Goal: Transaction & Acquisition: Purchase product/service

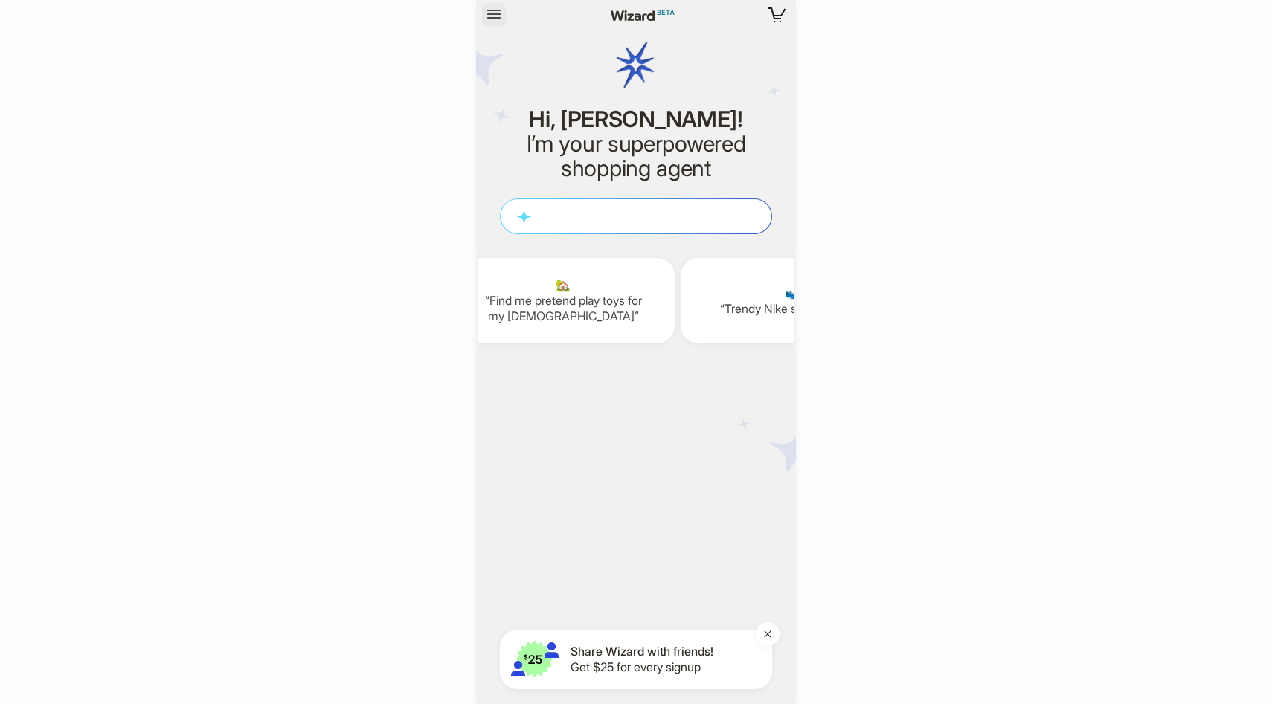
click at [495, 18] on icon "button" at bounding box center [493, 14] width 13 height 9
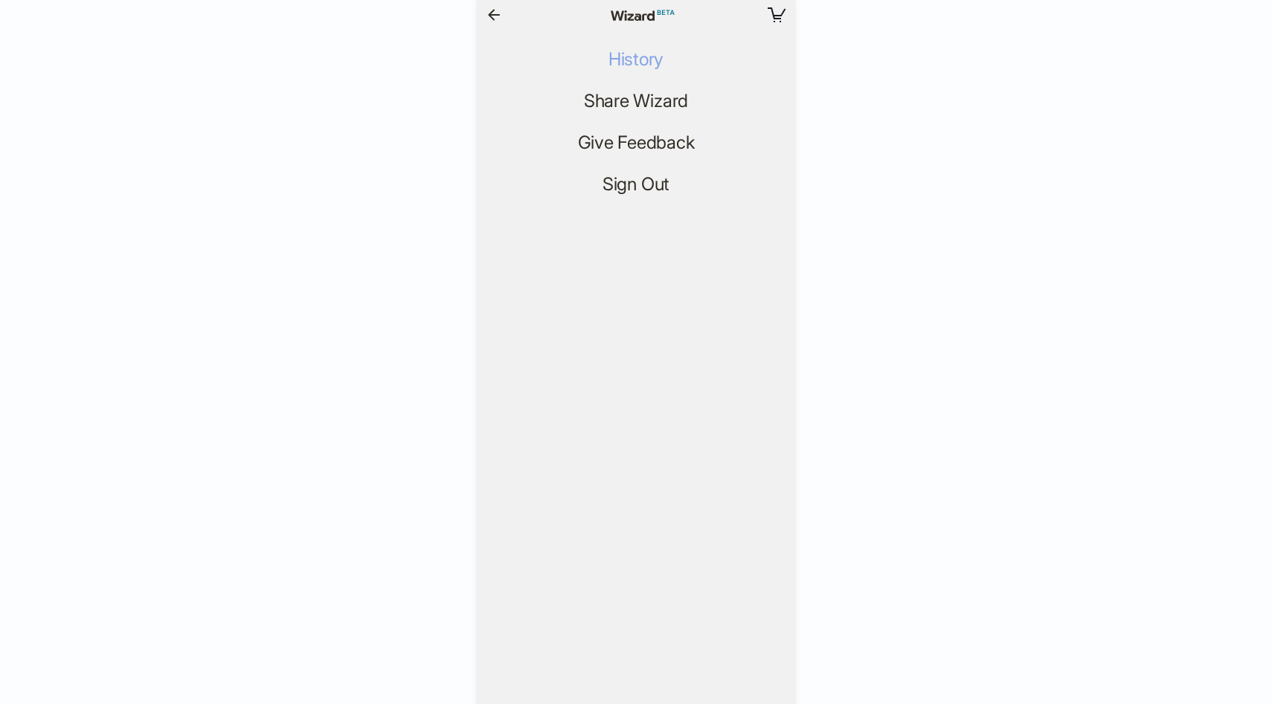
scroll to position [0, 1870]
click at [619, 56] on span "History" at bounding box center [635, 60] width 55 height 22
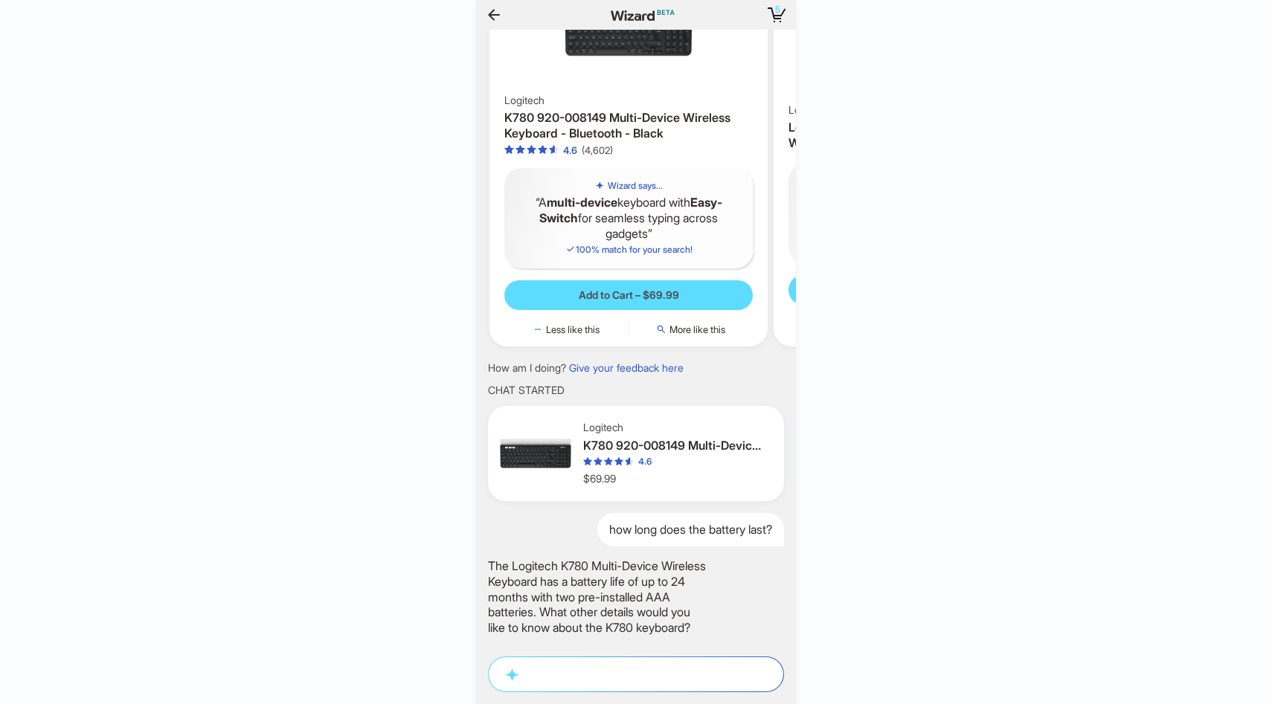
scroll to position [0, 1887]
drag, startPoint x: 671, startPoint y: 357, endPoint x: 654, endPoint y: 424, distance: 69.1
click at [662, 423] on div "Here are my closest matches for Lego Duplo set suitable for a [DEMOGRAPHIC_DATA…" at bounding box center [636, 342] width 320 height 624
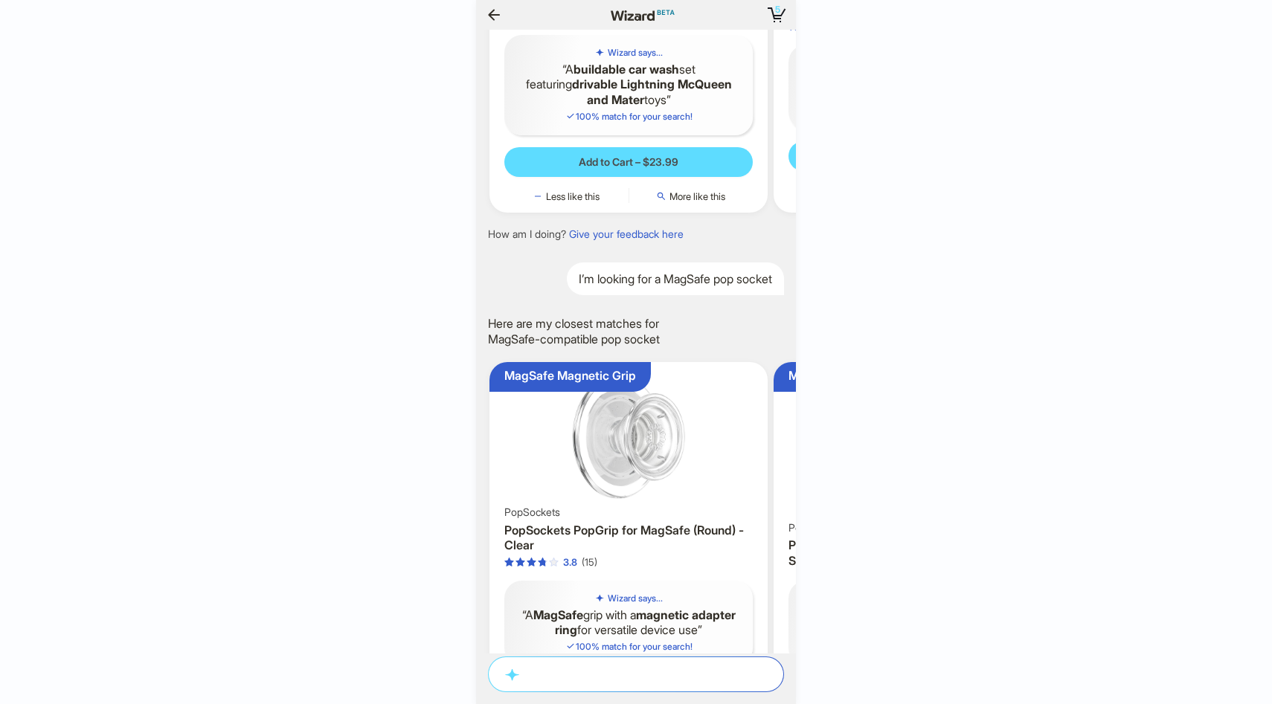
scroll to position [0, 0]
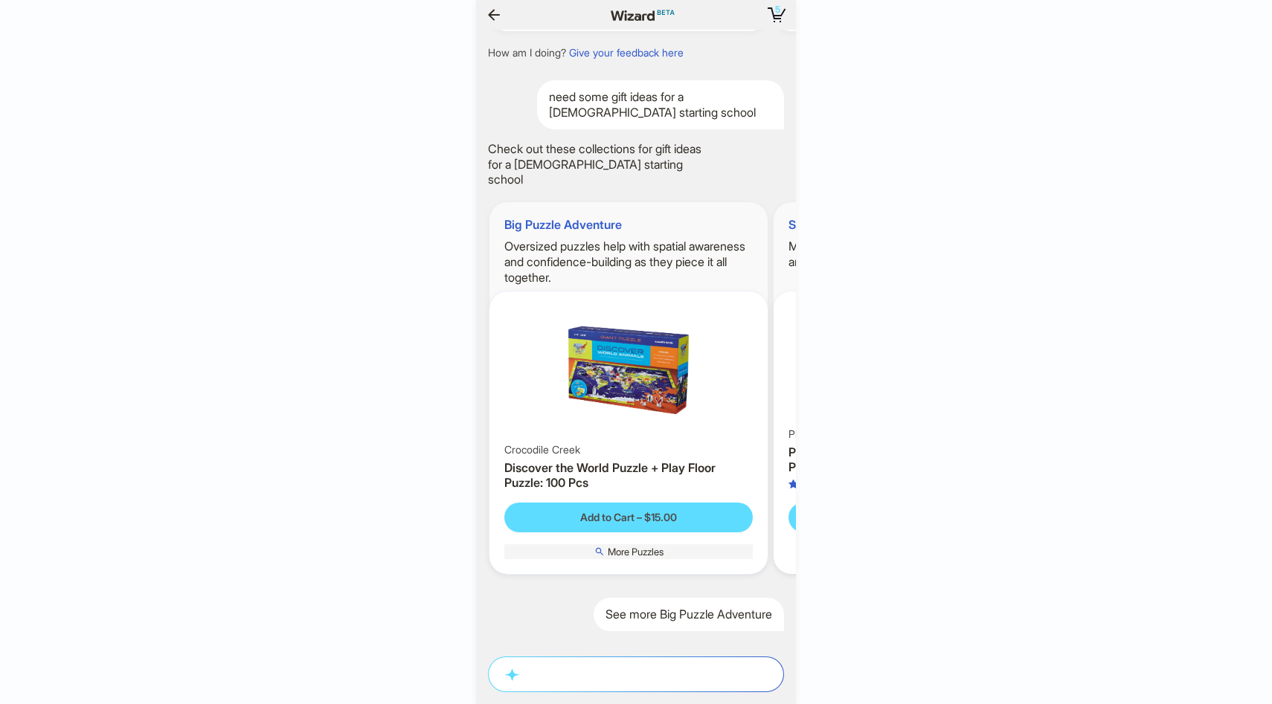
click at [646, 554] on span "More Puzzles" at bounding box center [636, 552] width 56 height 12
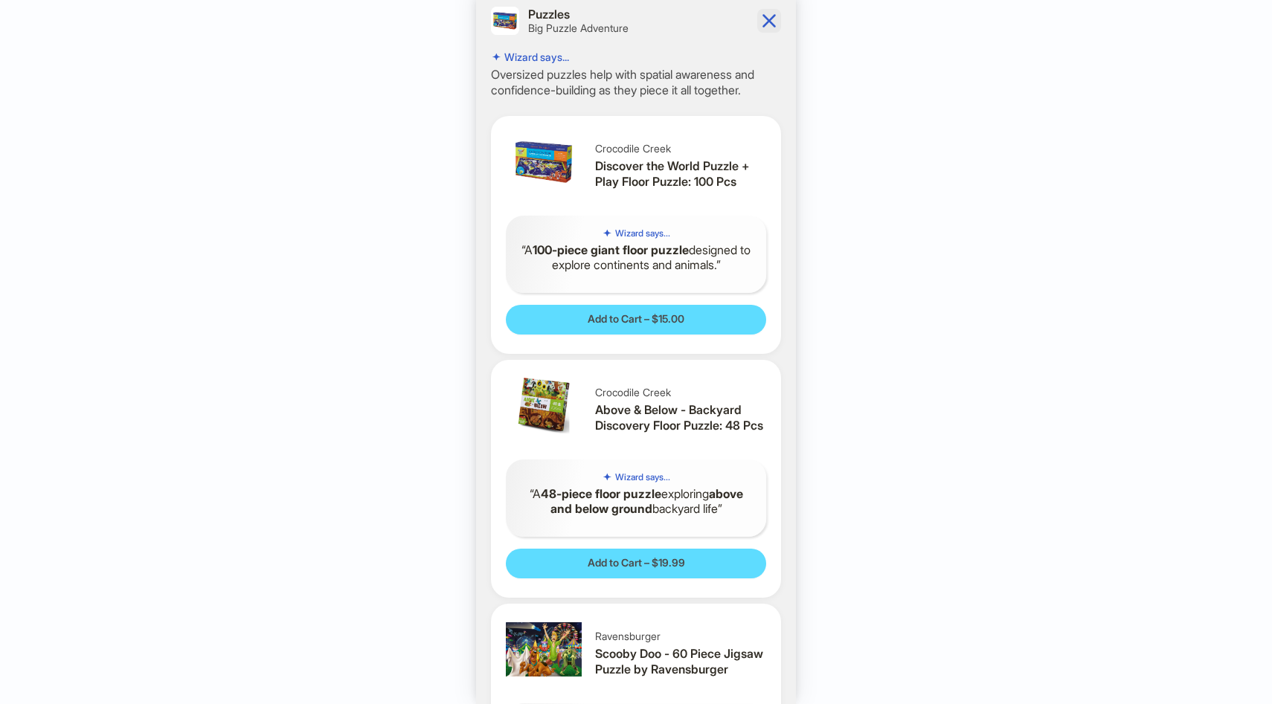
click at [757, 31] on icon "button" at bounding box center [769, 21] width 24 height 24
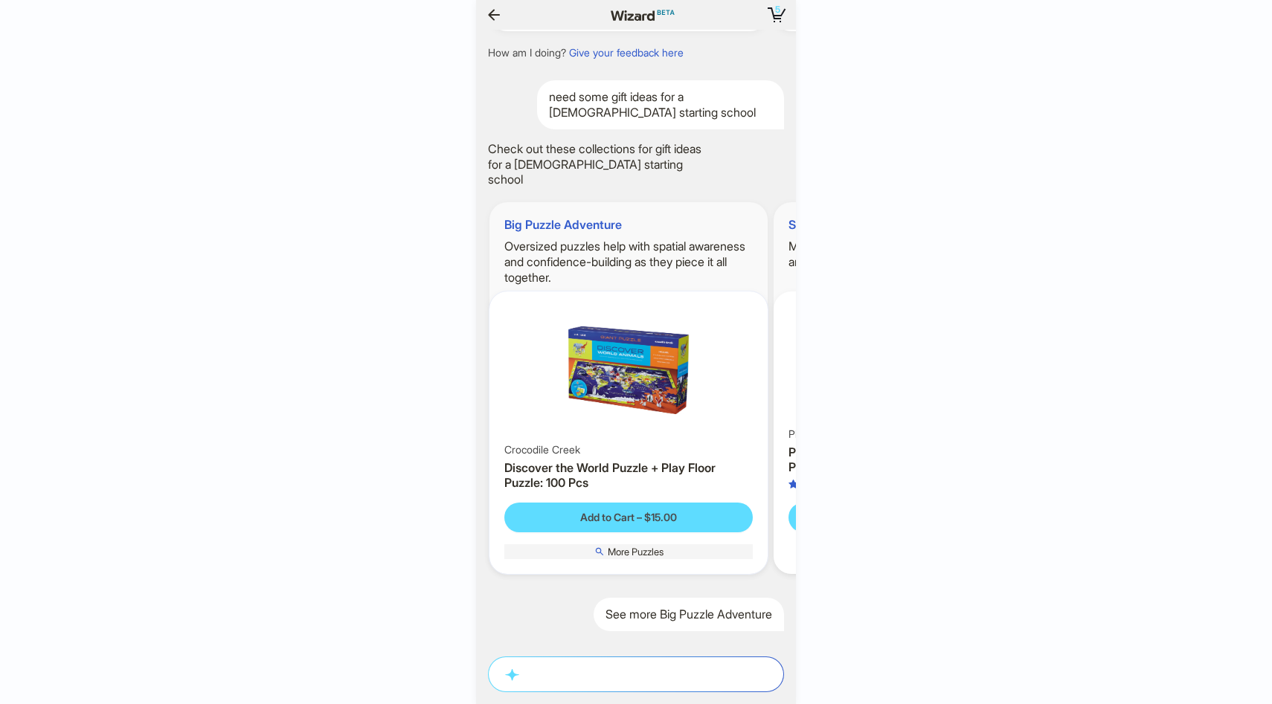
click at [628, 556] on span "More Puzzles" at bounding box center [636, 552] width 56 height 12
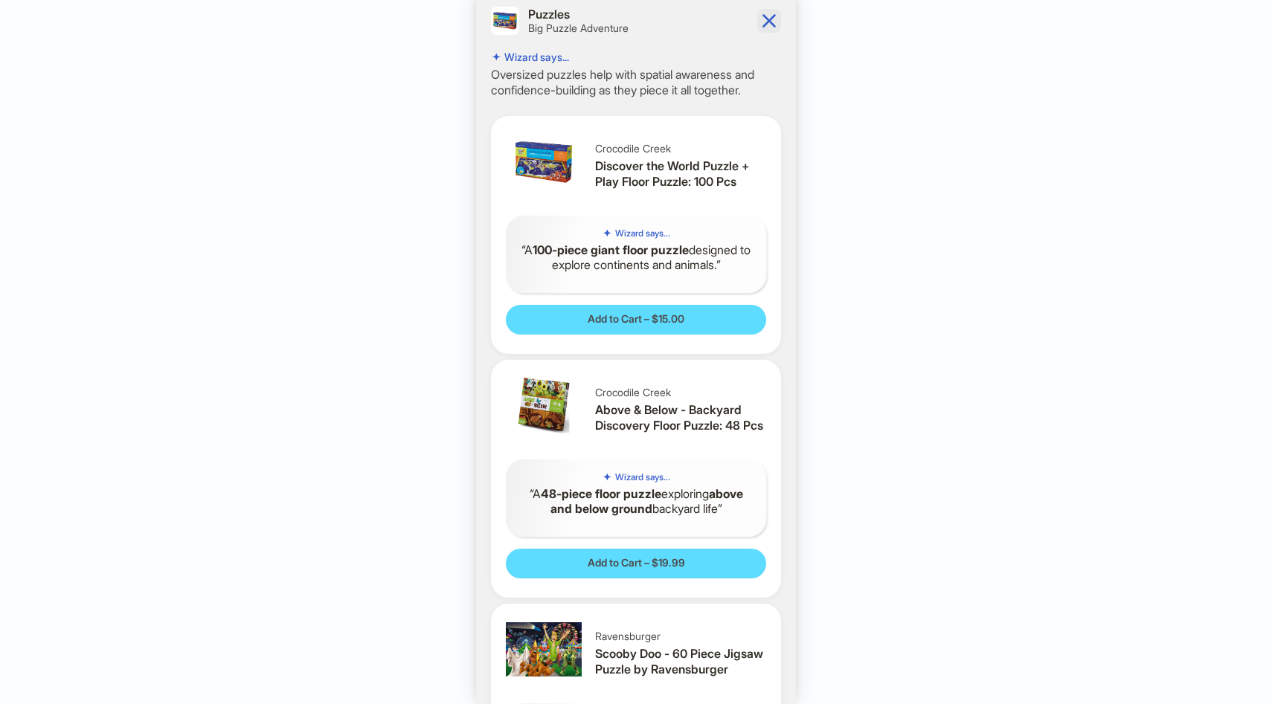
click at [757, 21] on icon "button" at bounding box center [769, 21] width 24 height 24
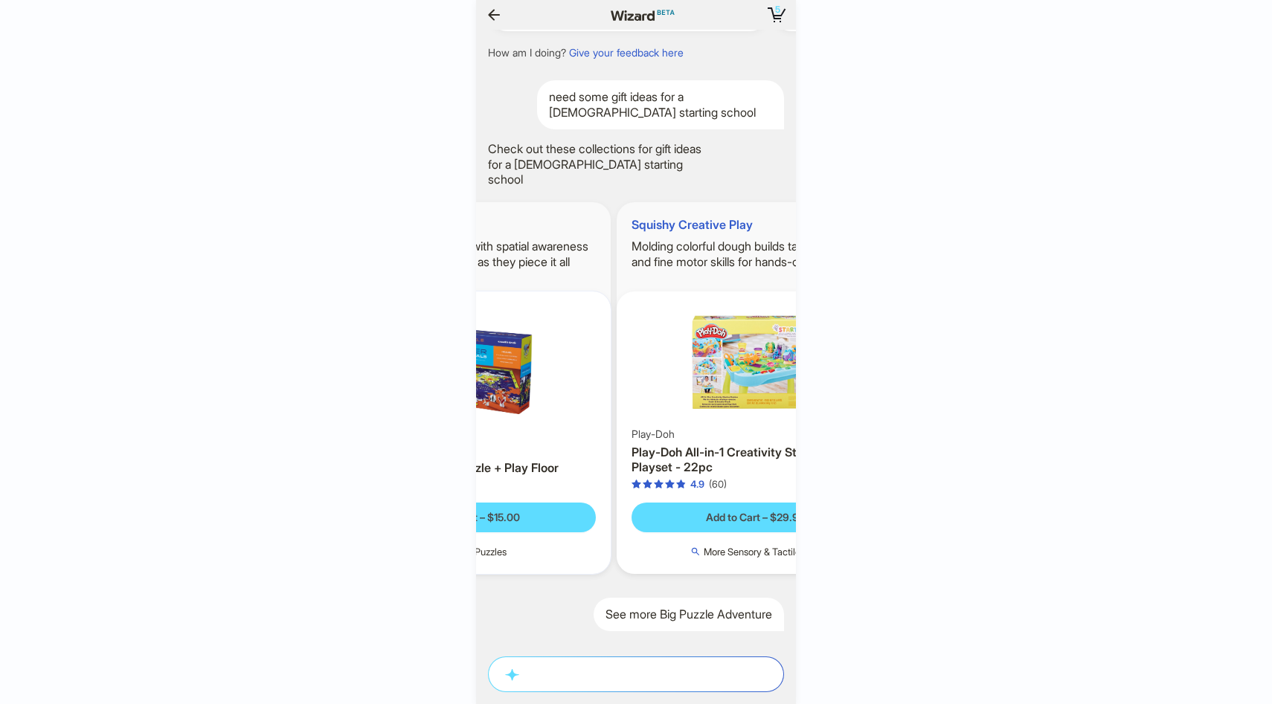
drag, startPoint x: 692, startPoint y: 367, endPoint x: 566, endPoint y: 376, distance: 126.0
click at [566, 376] on img at bounding box center [471, 370] width 266 height 146
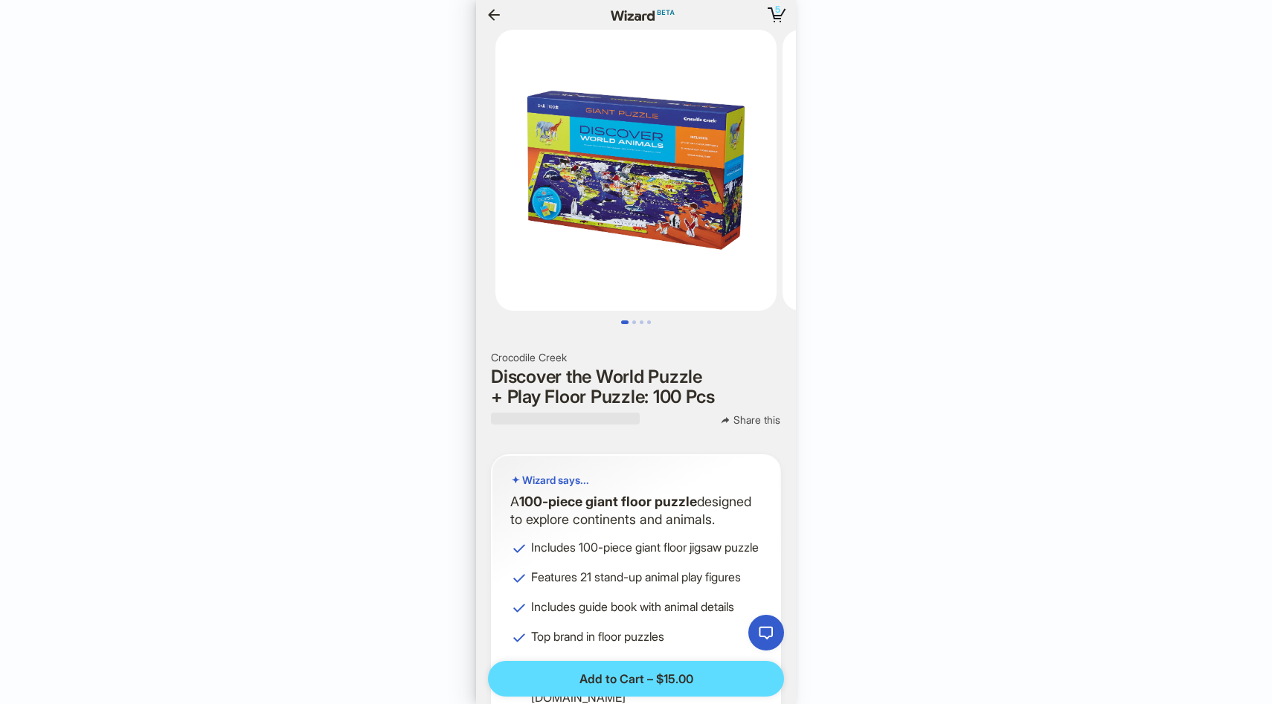
click at [509, 21] on div at bounding box center [539, 15] width 115 height 24
click at [483, 14] on button "button" at bounding box center [494, 15] width 24 height 24
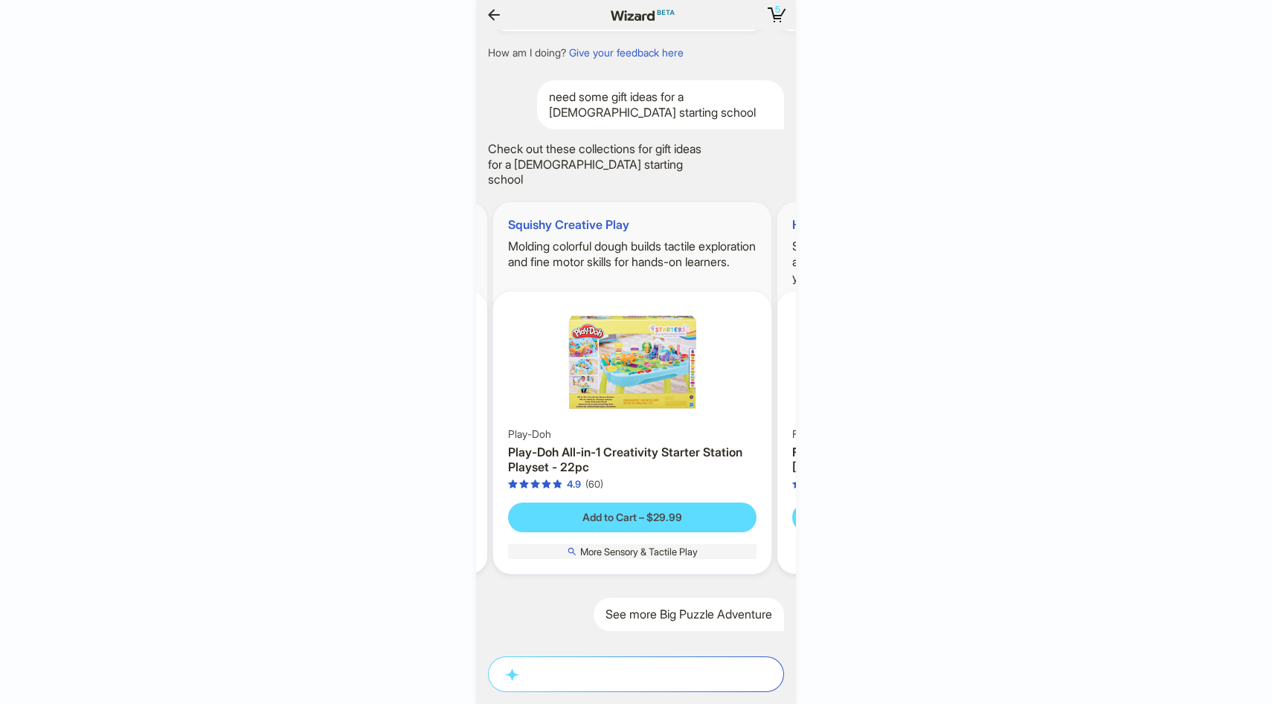
click at [641, 557] on span "More Sensory & Tactile Play" at bounding box center [639, 552] width 118 height 12
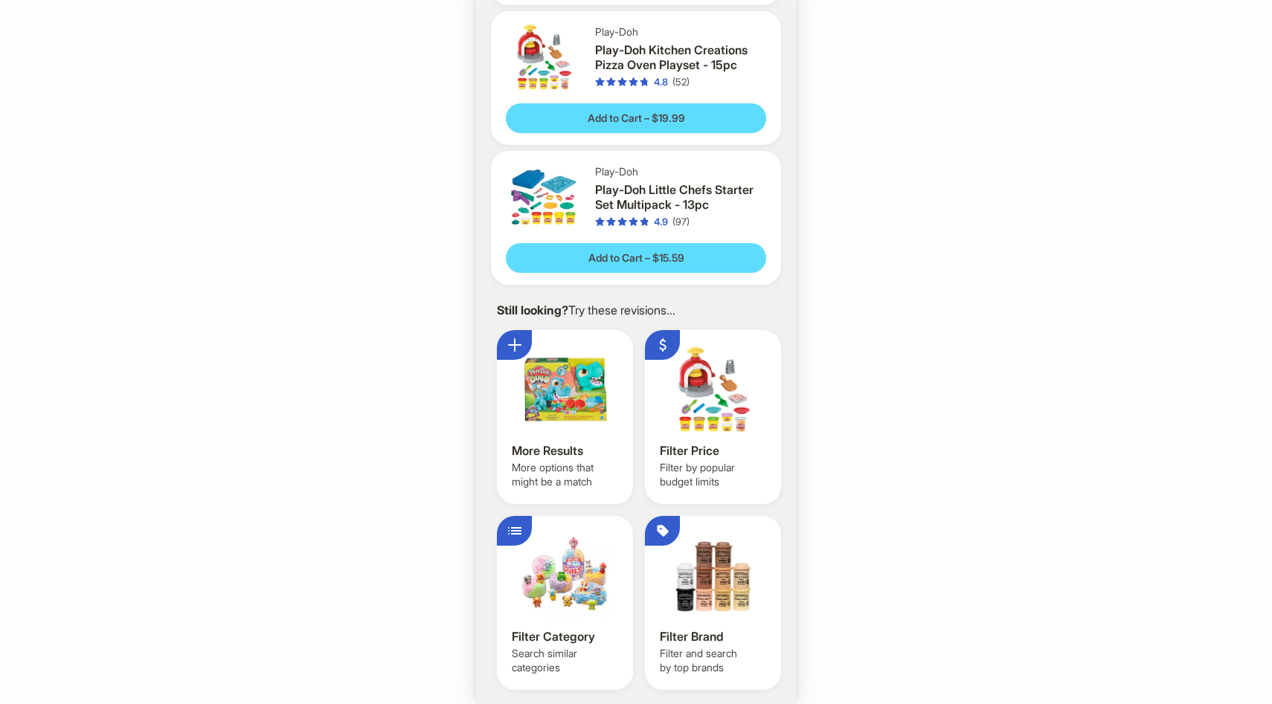
click at [706, 445] on div "Filter Price" at bounding box center [713, 451] width 106 height 16
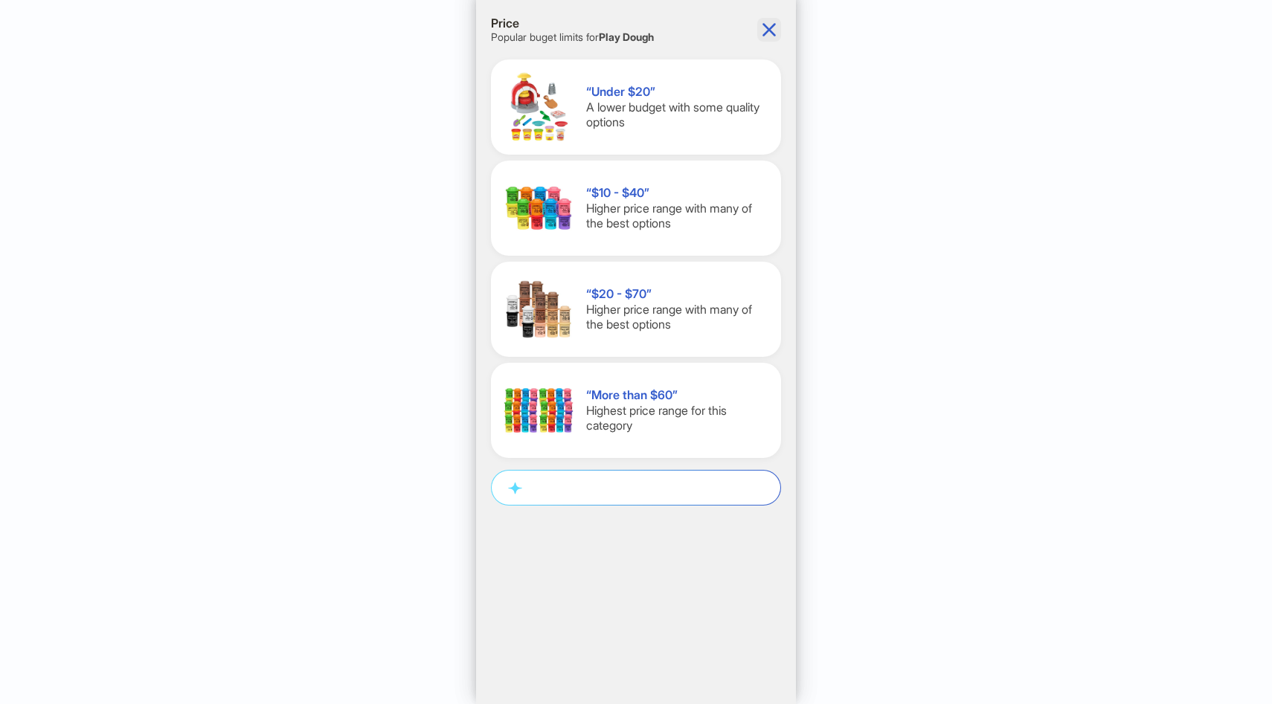
click at [775, 21] on icon "button" at bounding box center [769, 30] width 24 height 24
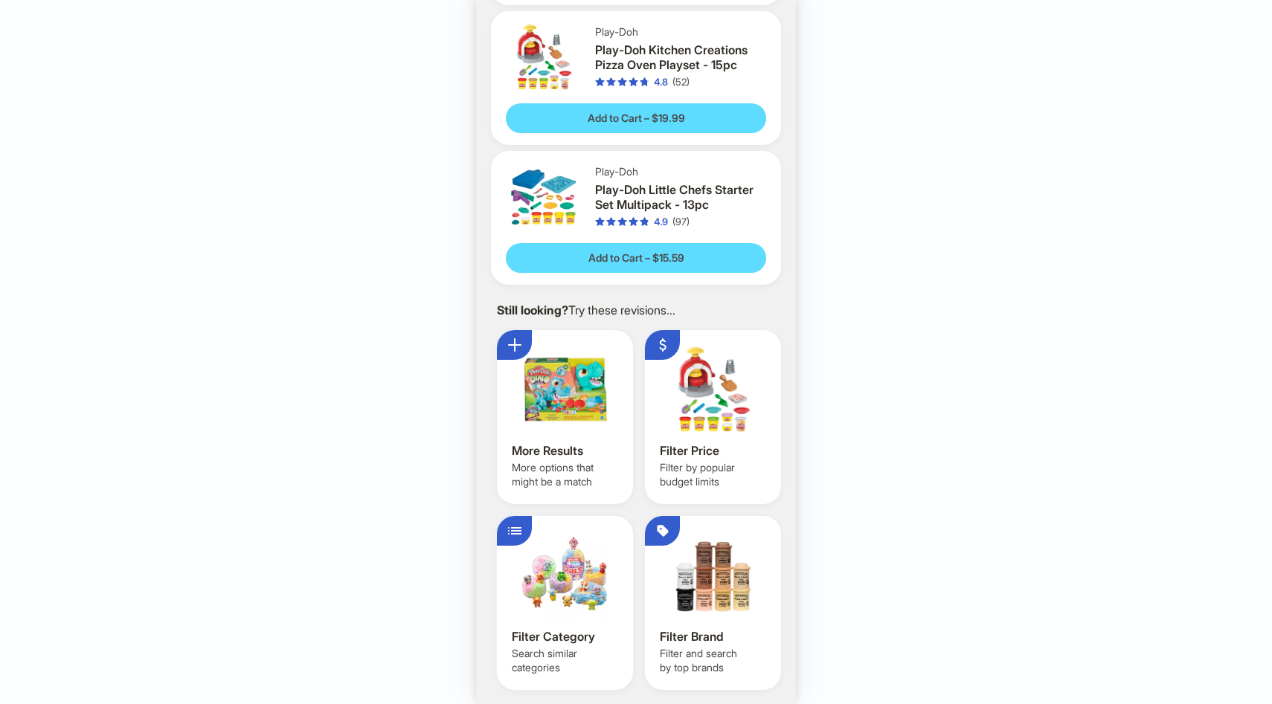
click at [579, 567] on div at bounding box center [565, 575] width 106 height 89
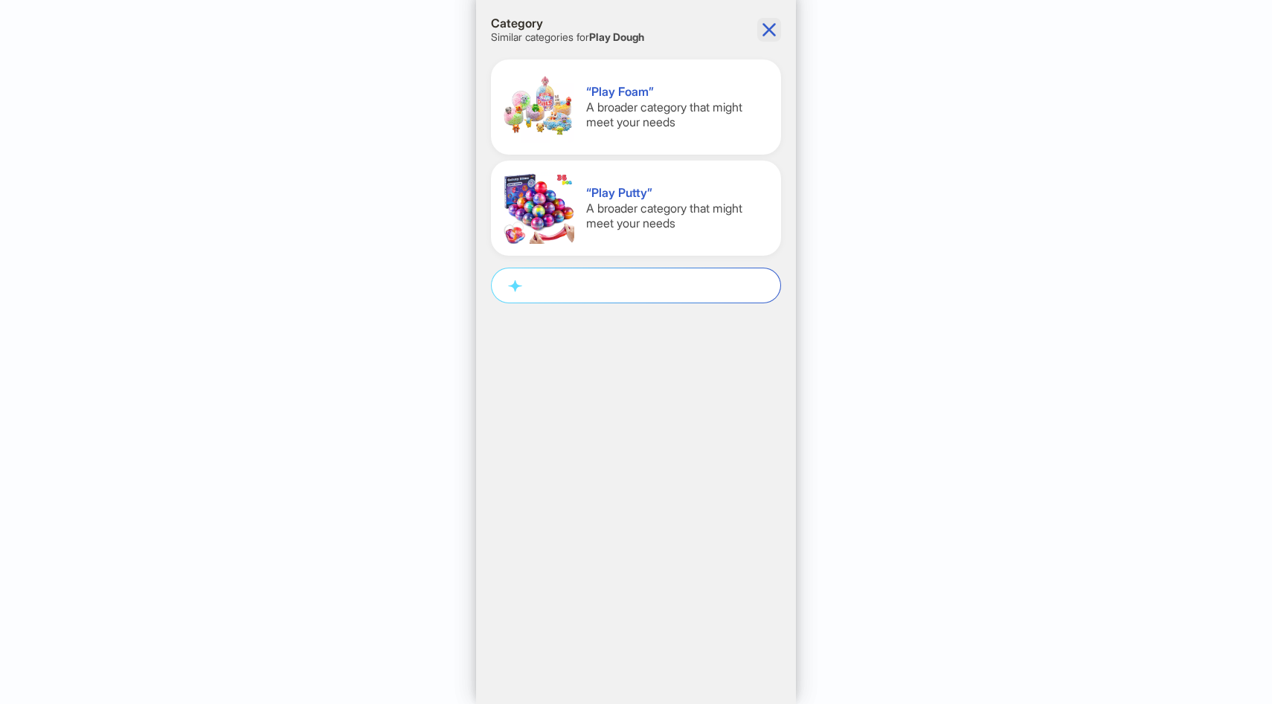
click at [775, 36] on icon "button" at bounding box center [769, 30] width 24 height 24
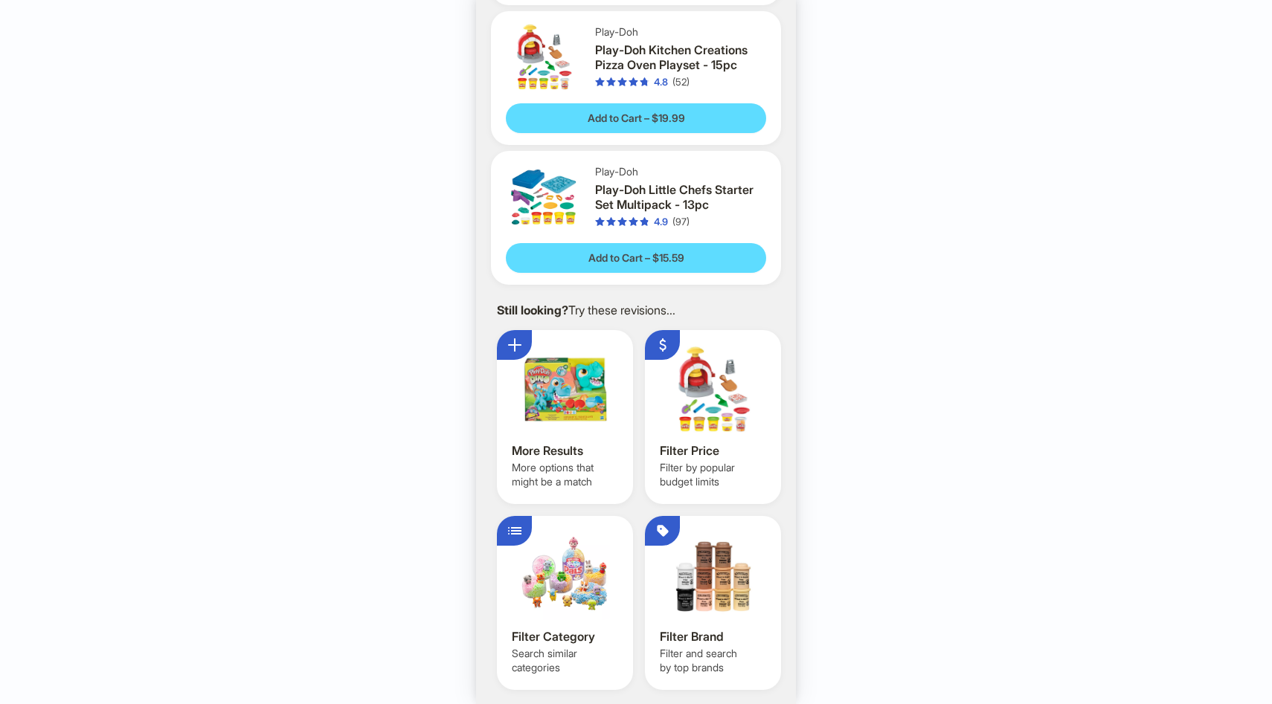
scroll to position [0, 2515]
click at [750, 458] on div "Filter Price Filter by popular budget limits" at bounding box center [713, 417] width 136 height 174
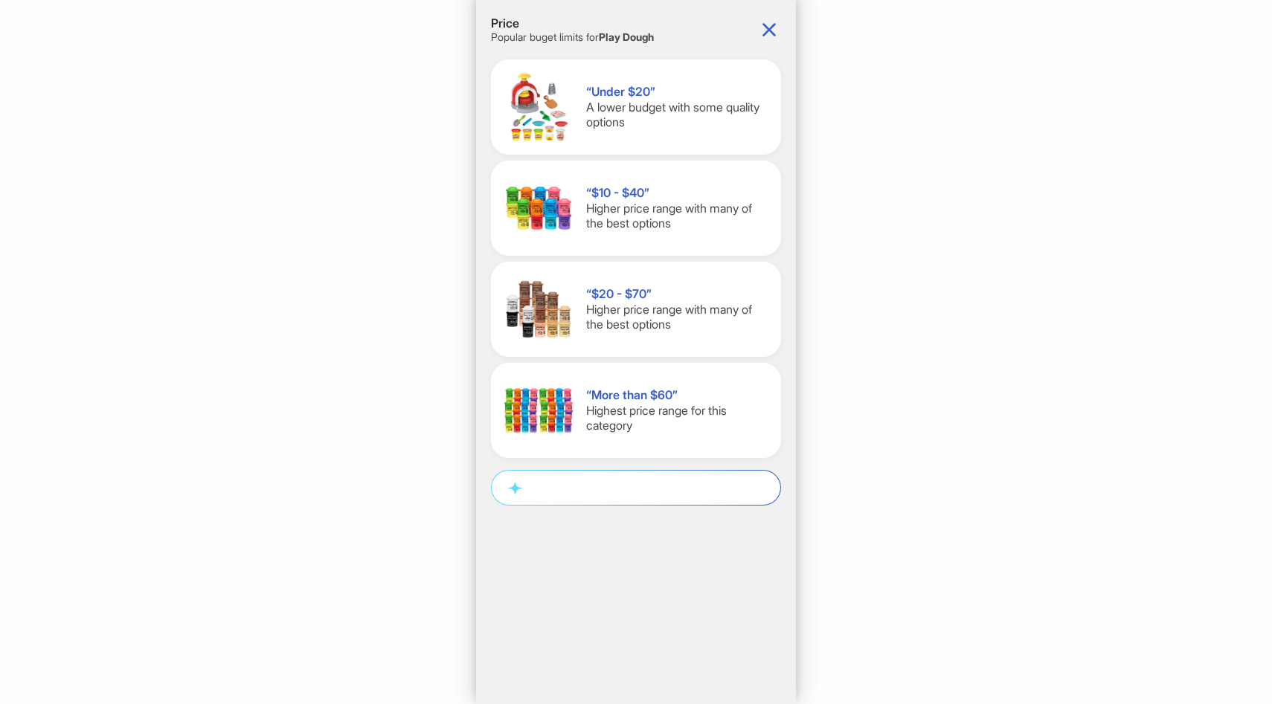
click at [164, 179] on div "5 5 items in your cart Hi, [PERSON_NAME]! I’m your superpowered shopping agent …" at bounding box center [636, 352] width 1272 height 704
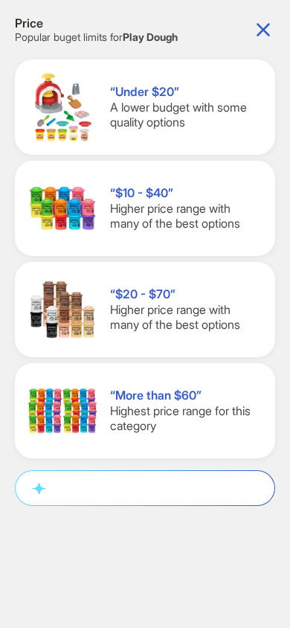
scroll to position [0, 2905]
